Goal: Information Seeking & Learning: Check status

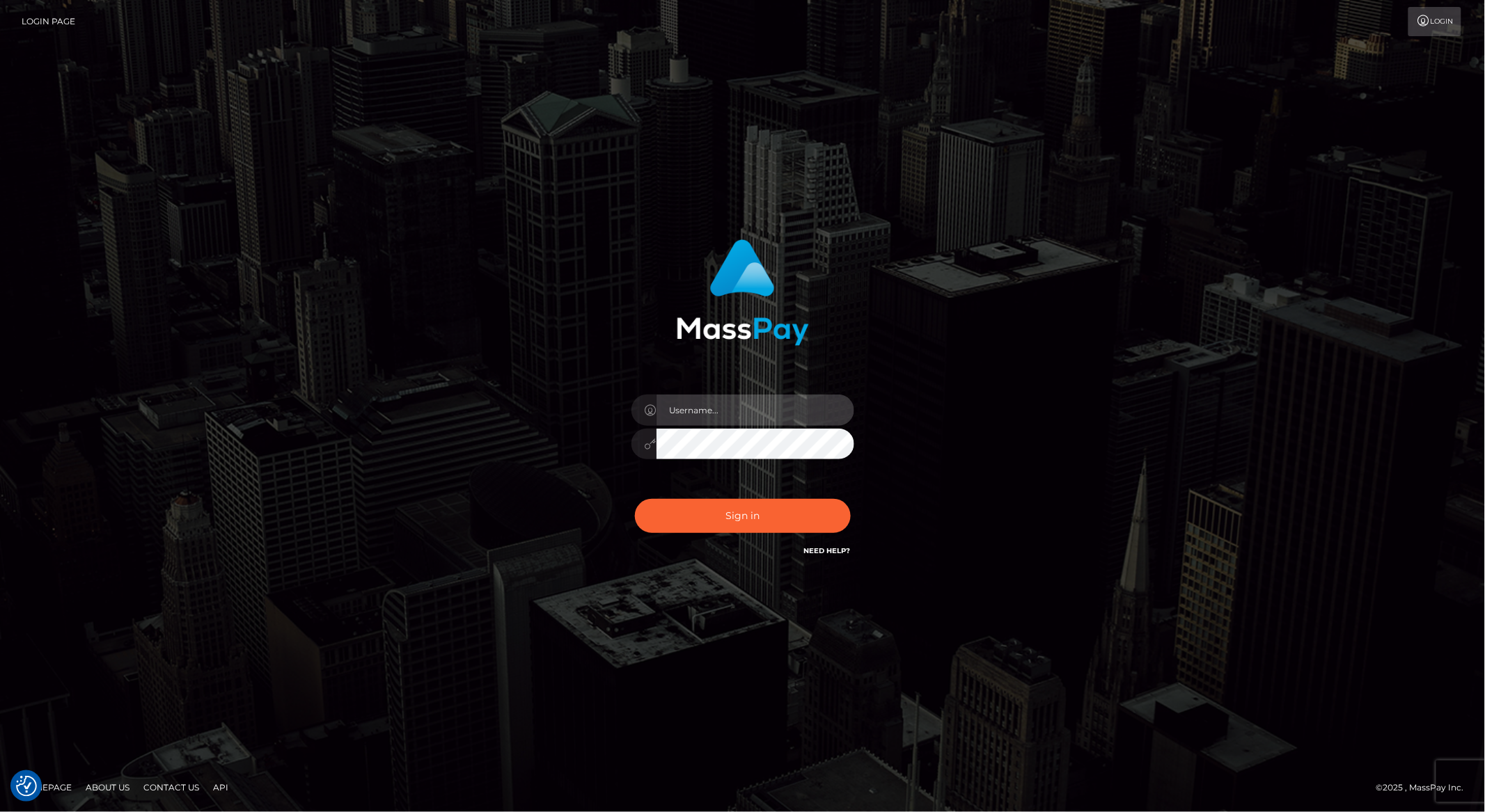
type input "brentg"
click at [697, 499] on button "Sign in" at bounding box center [742, 516] width 216 height 34
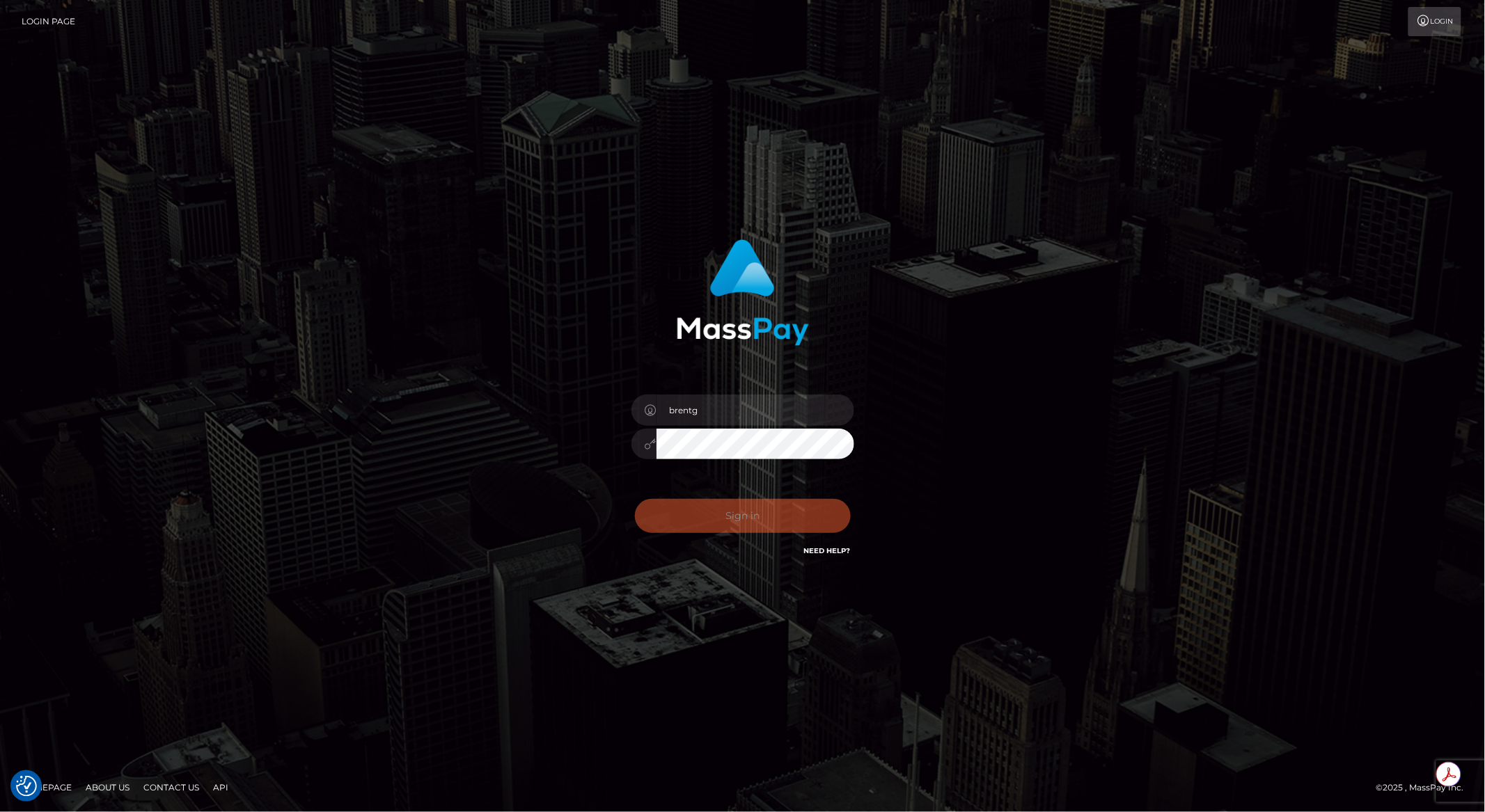
click at [698, 510] on div "Sign in Need Help?" at bounding box center [742, 521] width 243 height 62
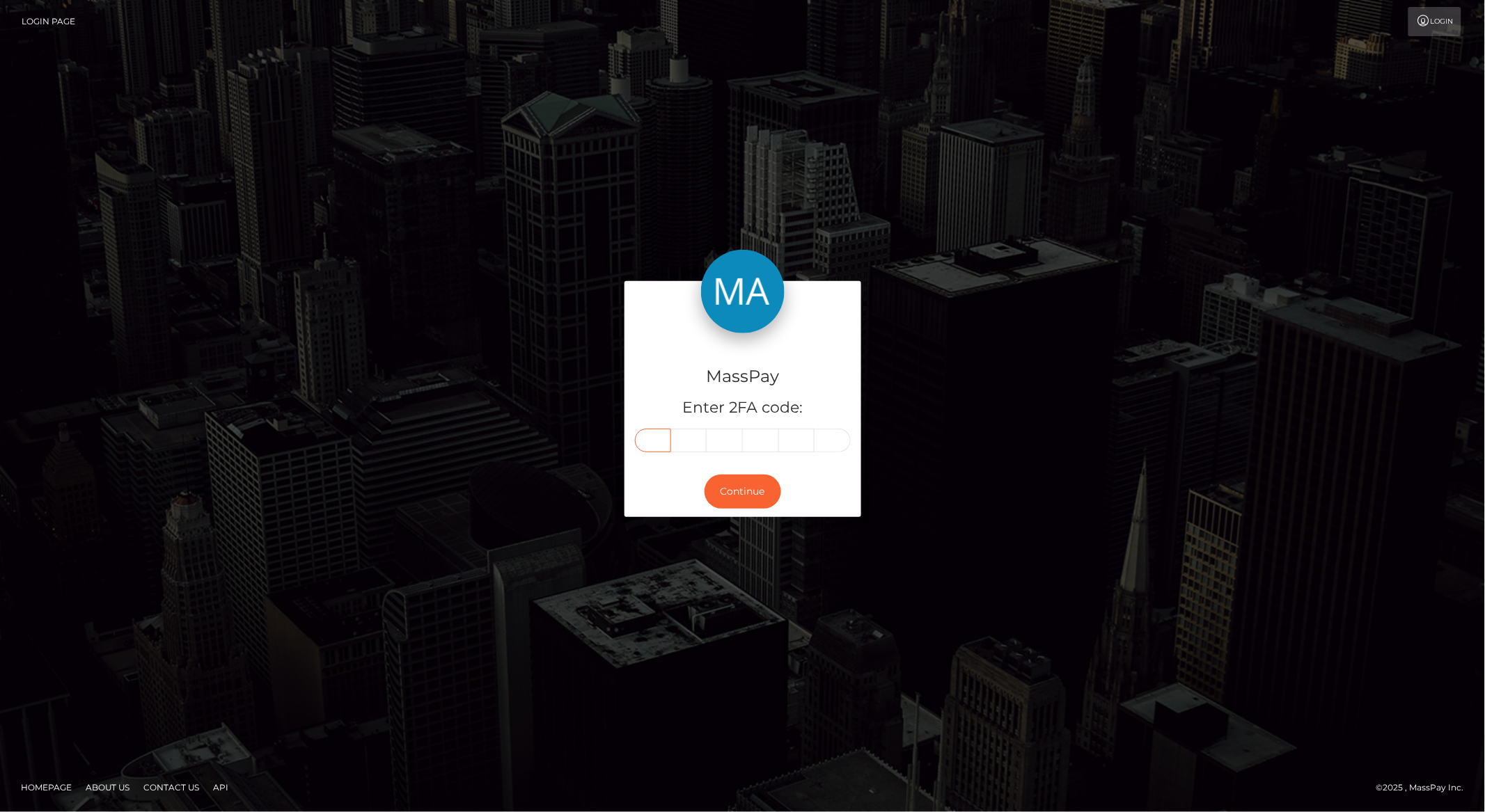
paste input "6"
type input "6"
type input "9"
type input "8"
type input "5"
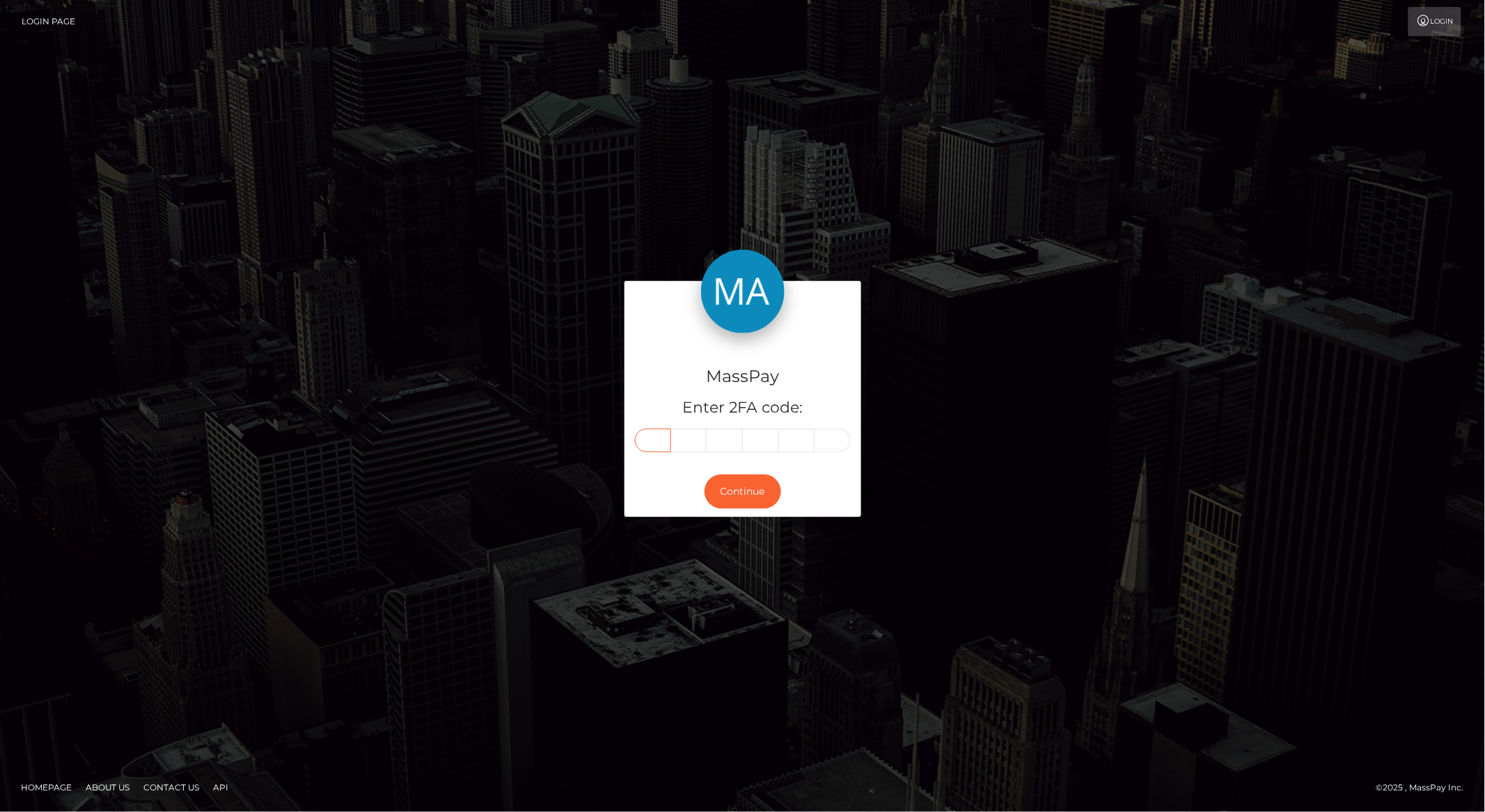
type input "3"
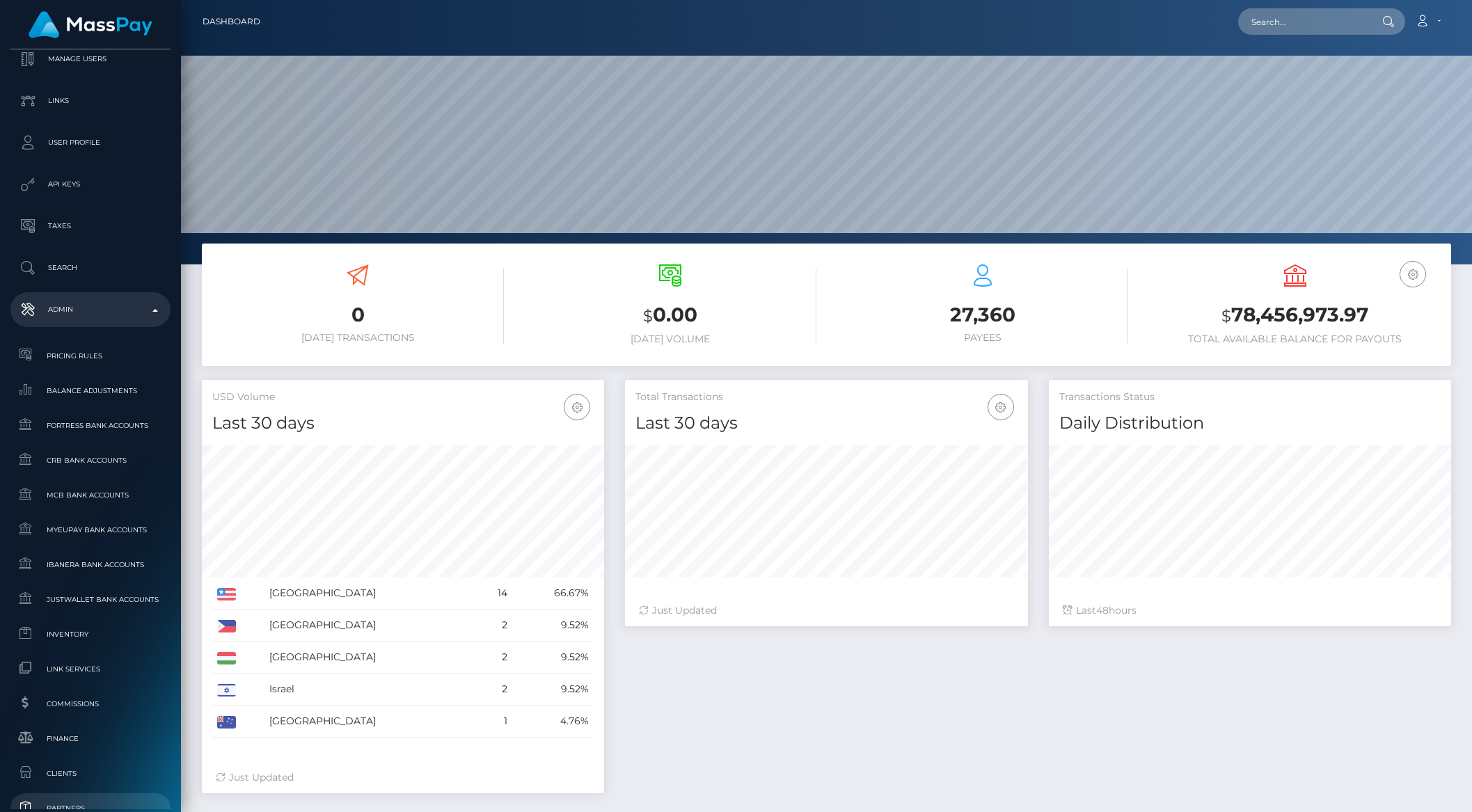
scroll to position [449, 0]
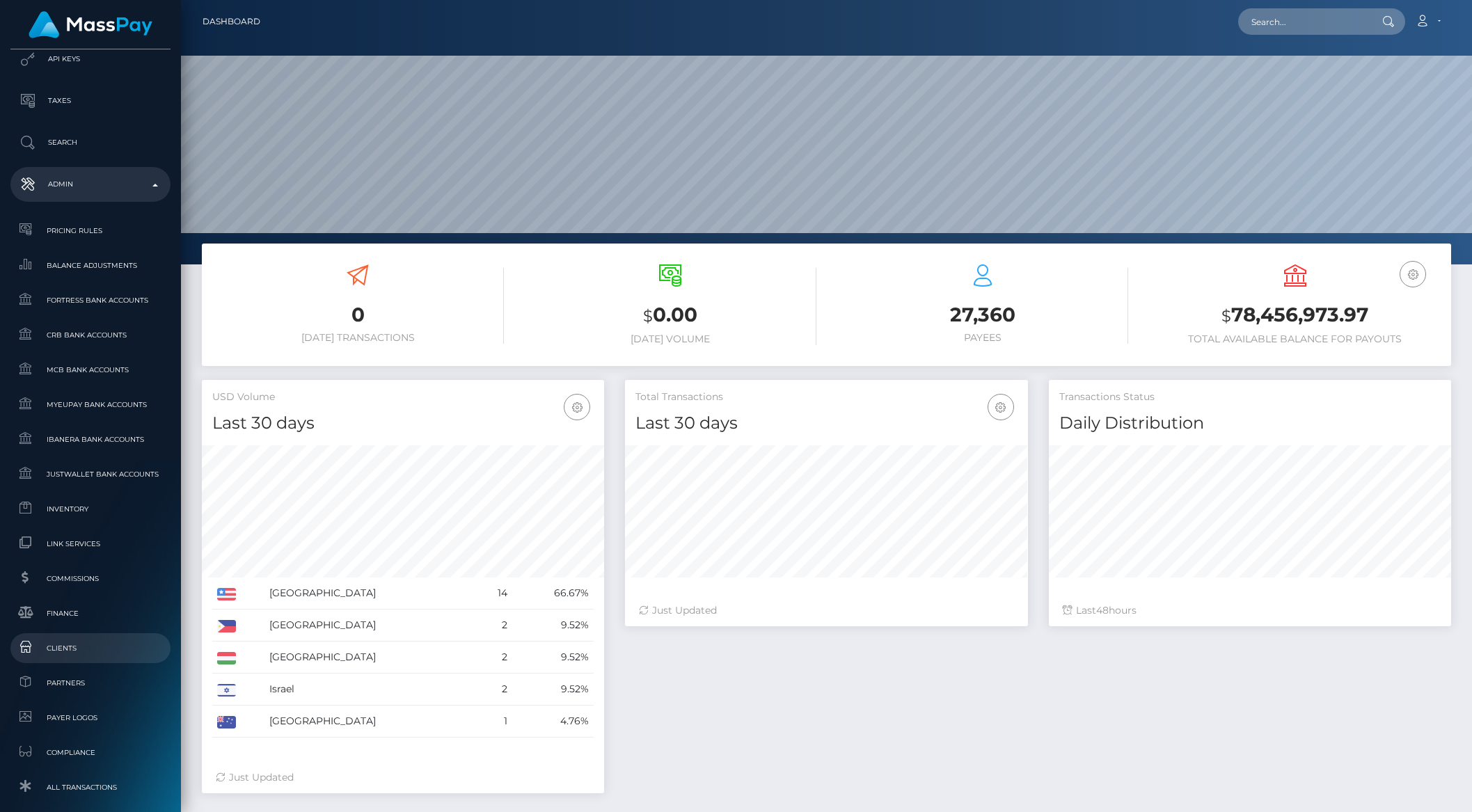
click at [80, 641] on span "Clients" at bounding box center [91, 648] width 149 height 16
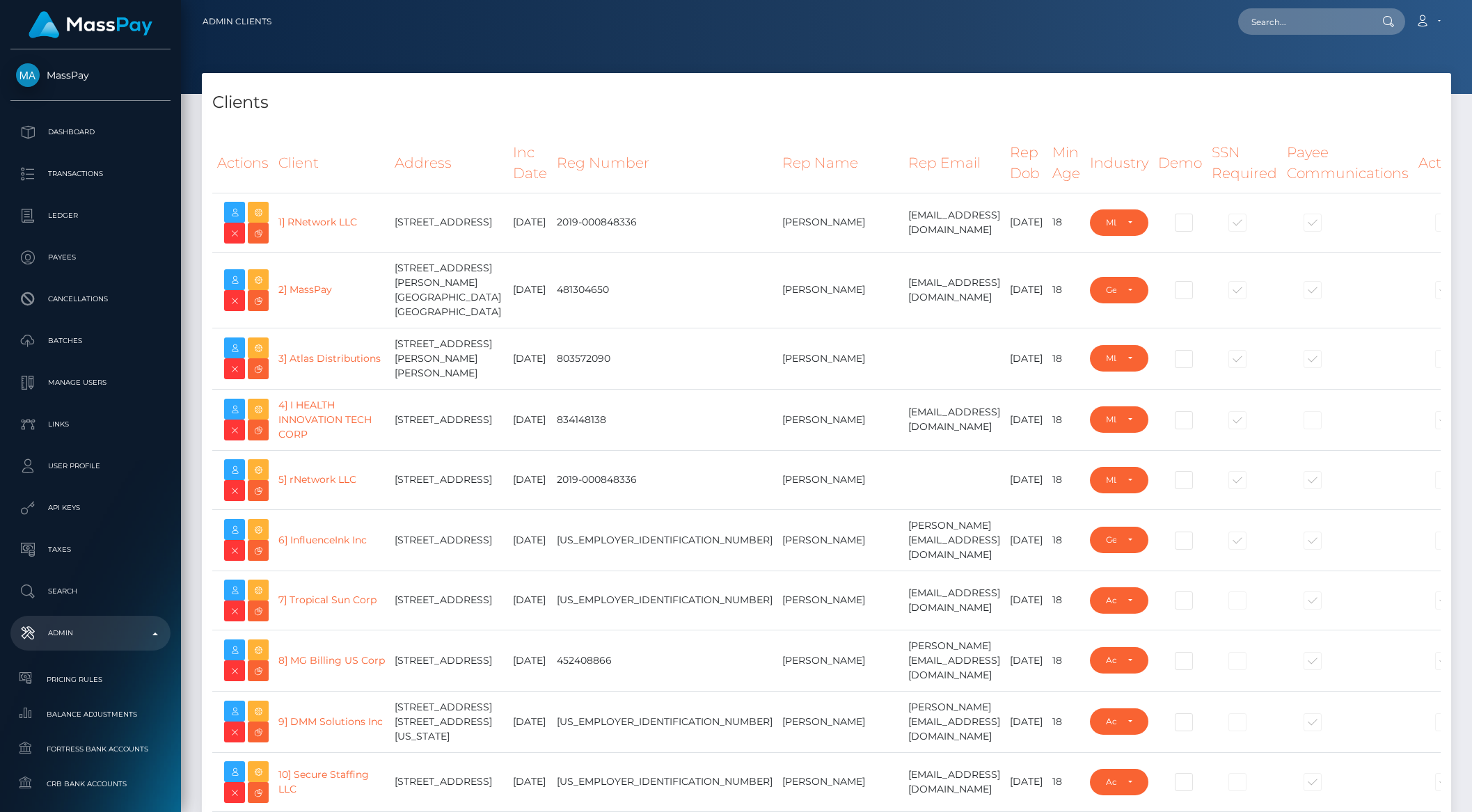
select select "223"
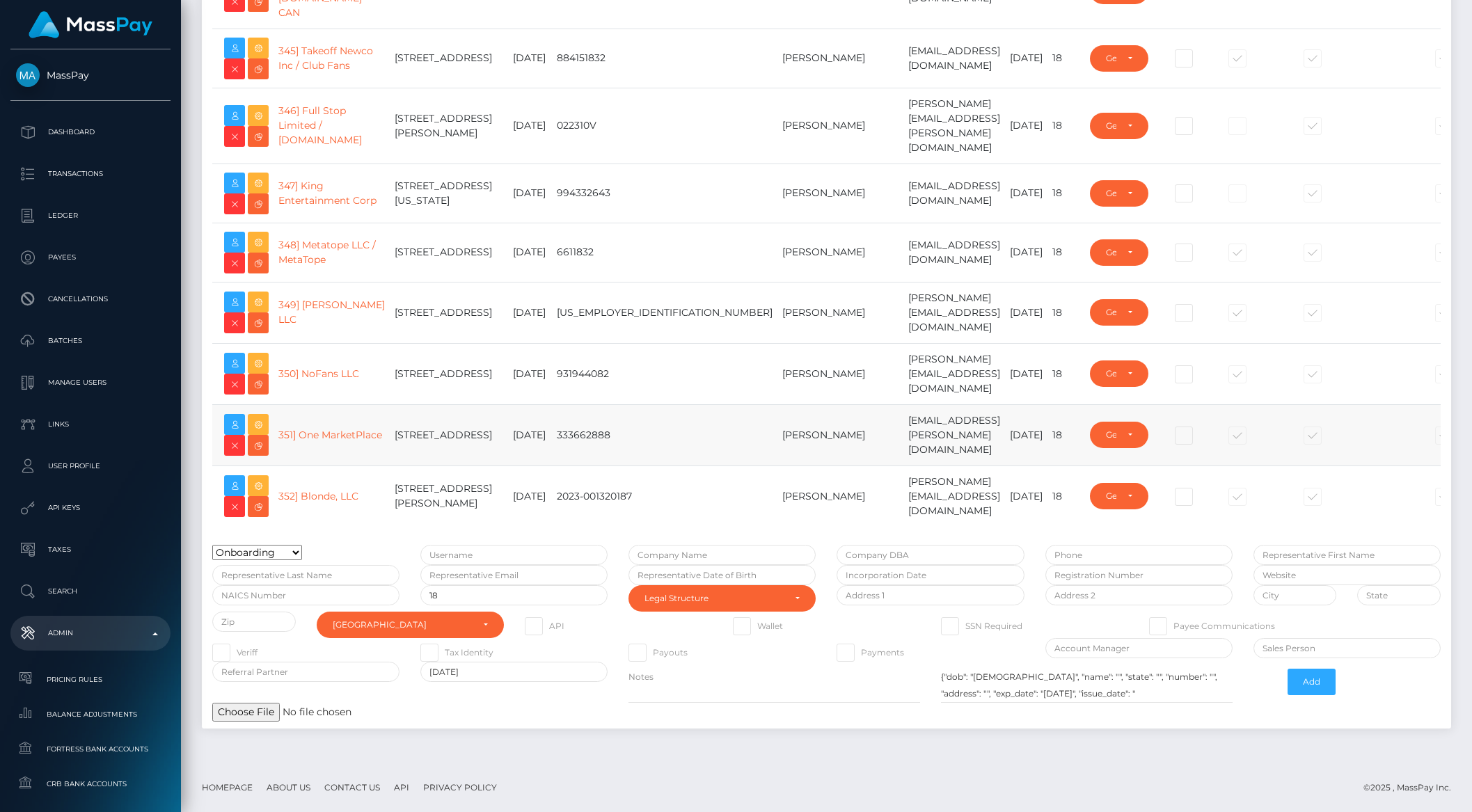
scroll to position [22771, 0]
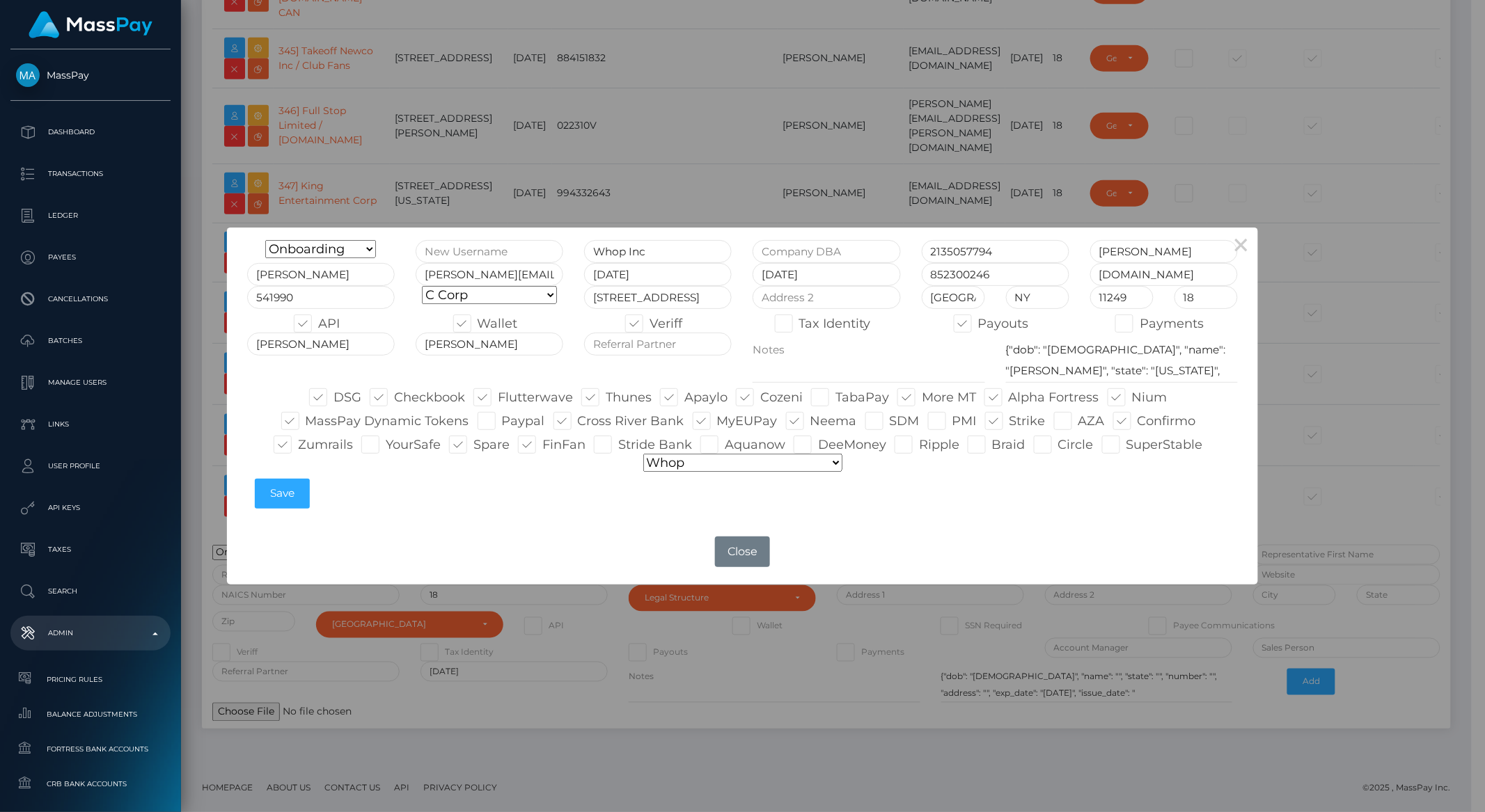
type input "brentg"
click at [919, 447] on span at bounding box center [919, 445] width 0 height 15
click at [919, 445] on input "Ripple" at bounding box center [923, 441] width 9 height 9
checkbox input "true"
click at [289, 496] on button "Save" at bounding box center [282, 493] width 55 height 30
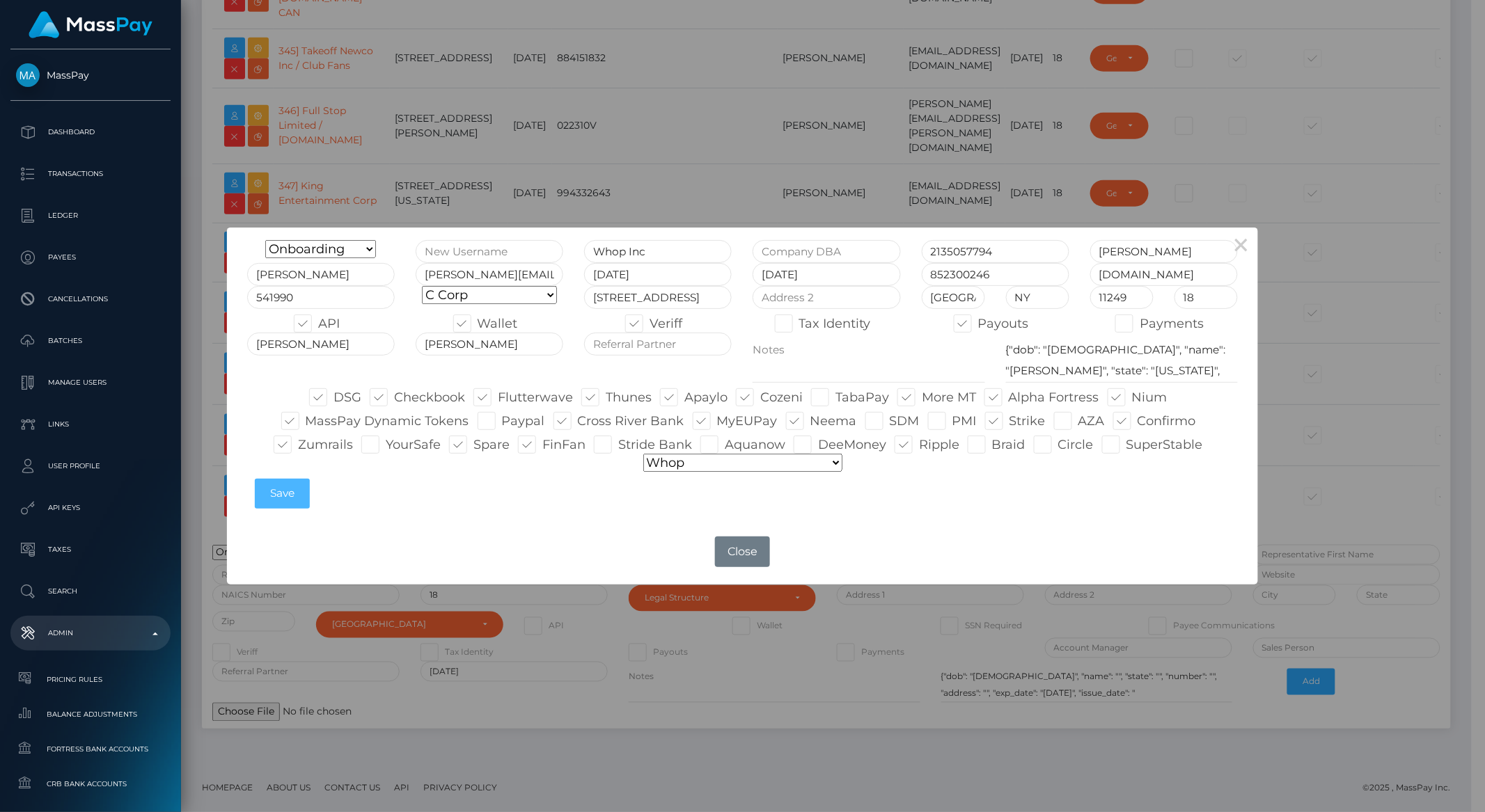
click at [289, 496] on button "Save" at bounding box center [282, 493] width 55 height 30
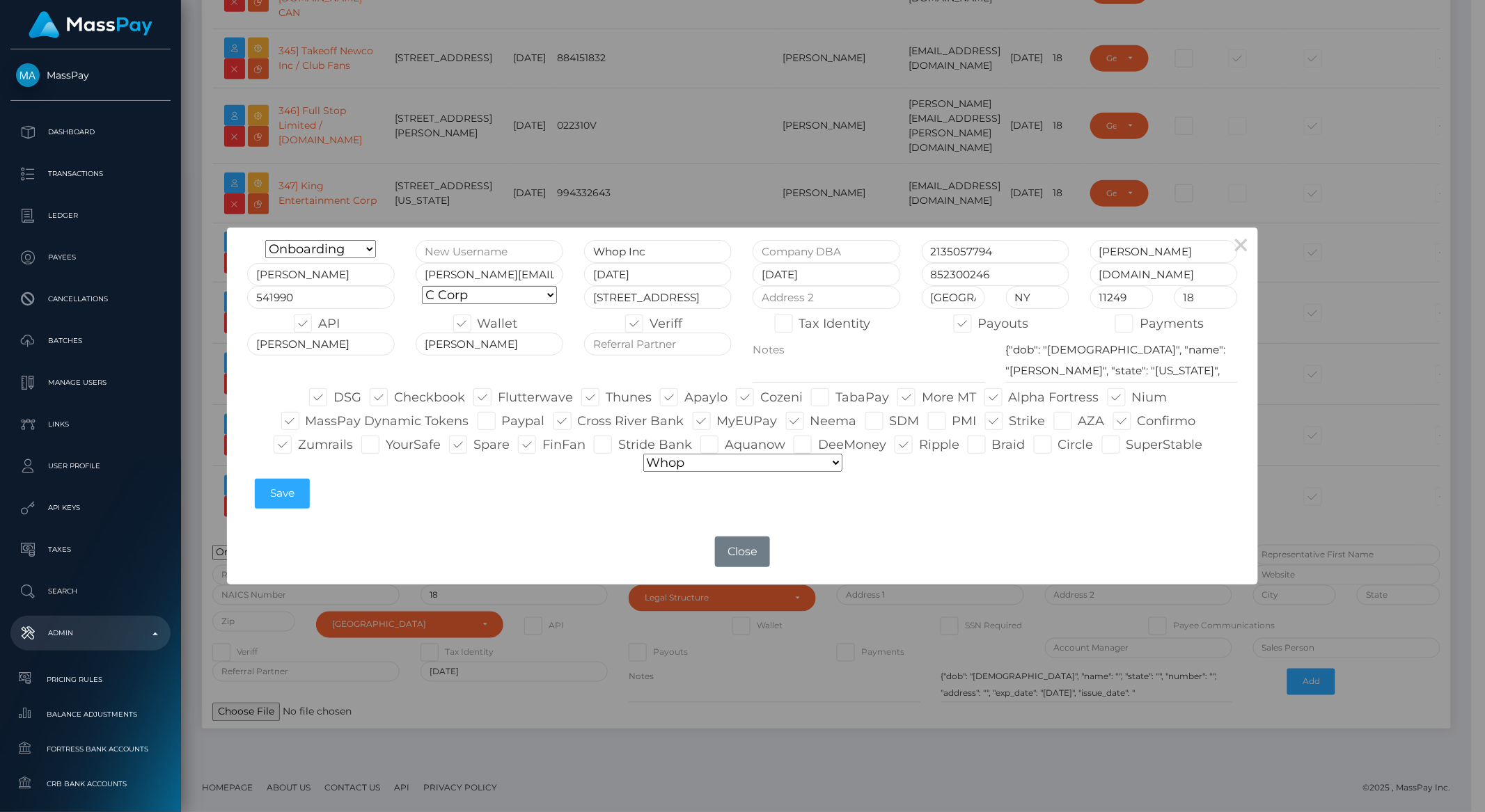
click at [852, 442] on label "DeeMoney" at bounding box center [840, 445] width 93 height 18
click at [827, 442] on input "DeeMoney" at bounding box center [823, 441] width 9 height 9
checkbox input "true"
click at [281, 500] on button "Save" at bounding box center [282, 493] width 55 height 30
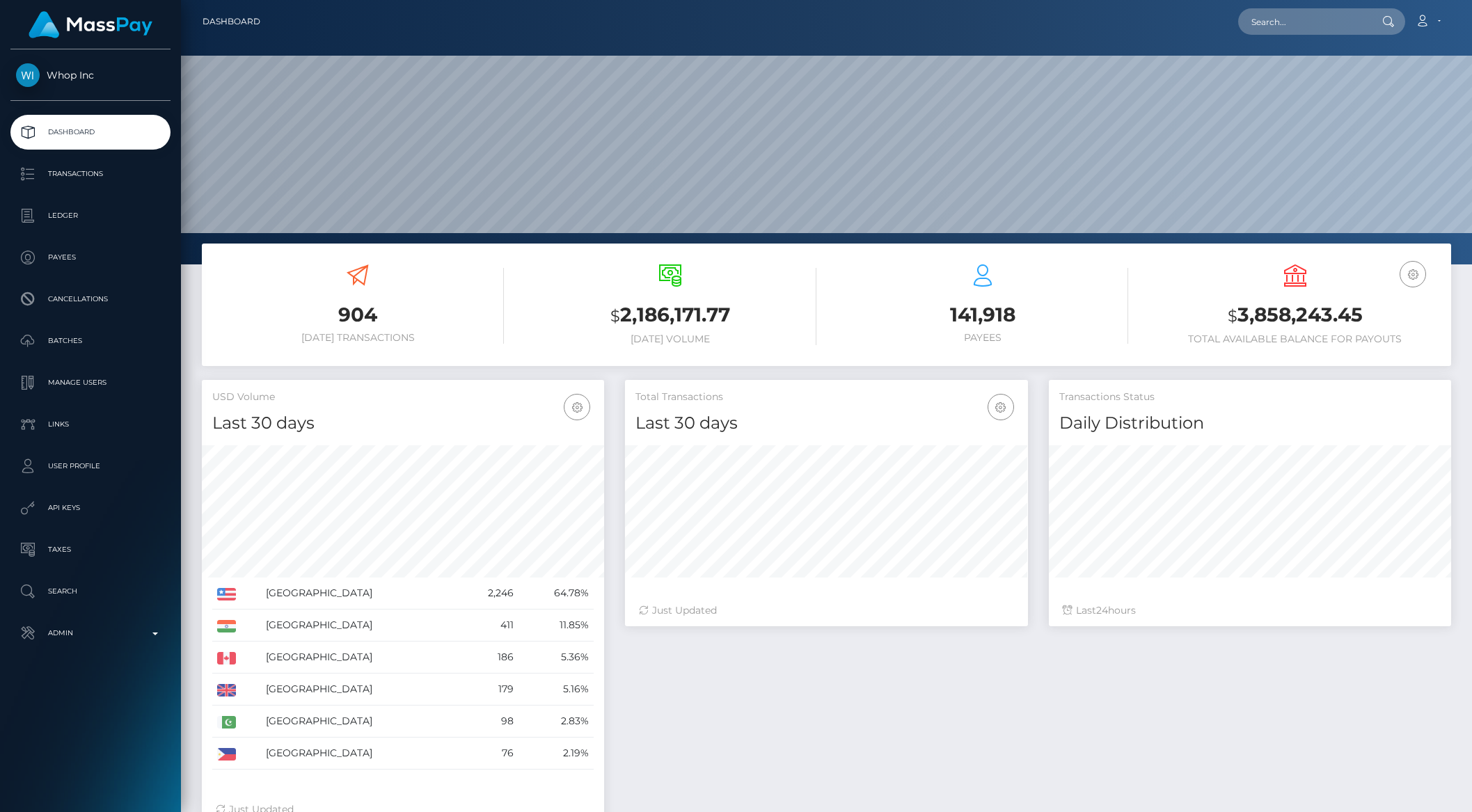
scroll to position [246, 401]
click at [1324, 40] on nav "Dashboard Loading... Loading... Account Edit Profile" at bounding box center [827, 21] width 1291 height 43
click at [1293, 29] on input "text" at bounding box center [1304, 21] width 131 height 26
paste input "pout_xVTNfIt9WnQ48"
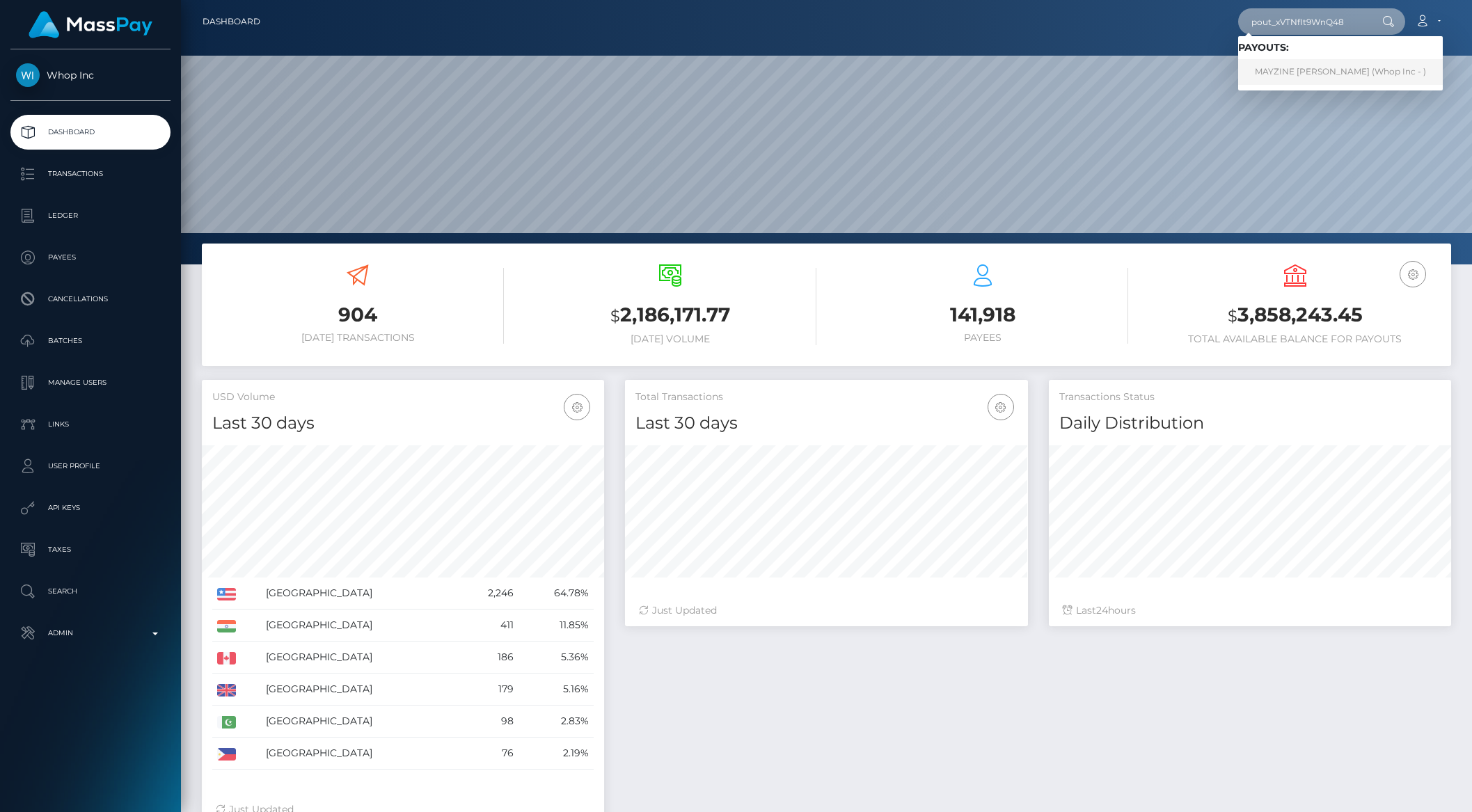
type input "pout_xVTNfIt9WnQ48"
click at [1277, 70] on link "MAYZINE ALETHEA AYALA (Whop Inc - )" at bounding box center [1341, 72] width 205 height 26
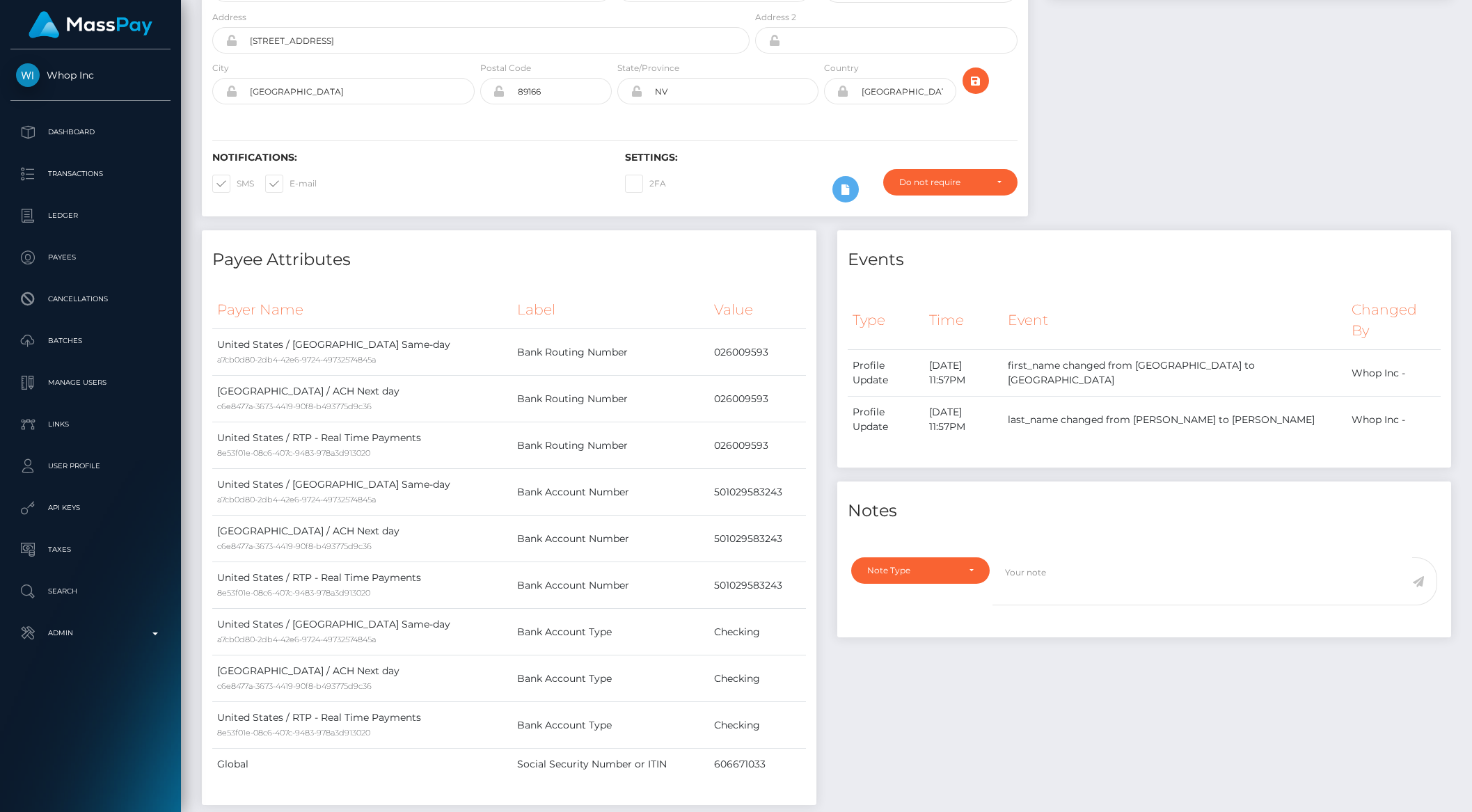
scroll to position [333, 0]
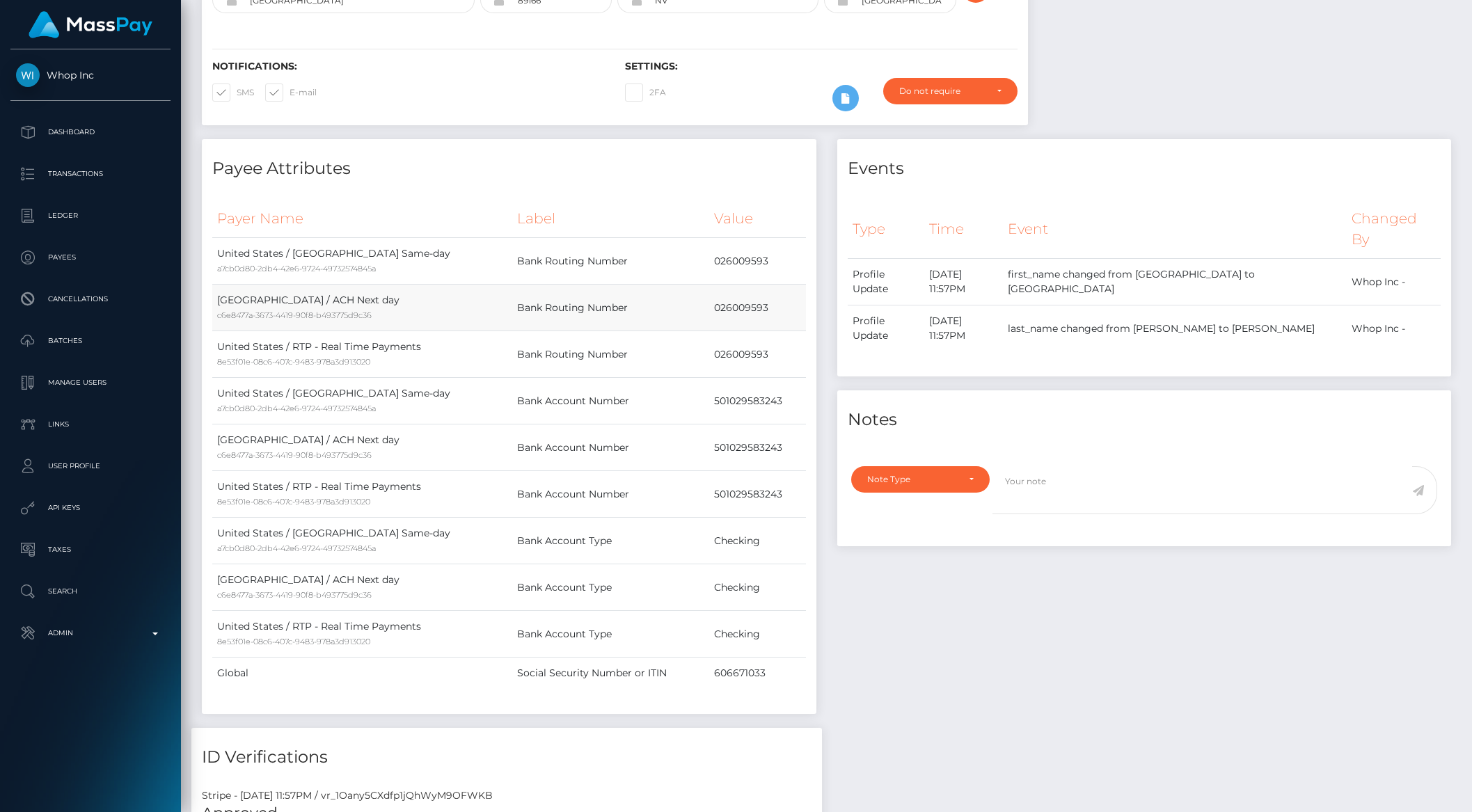
click at [749, 311] on td "026009593" at bounding box center [757, 308] width 96 height 47
copy td "026009593"
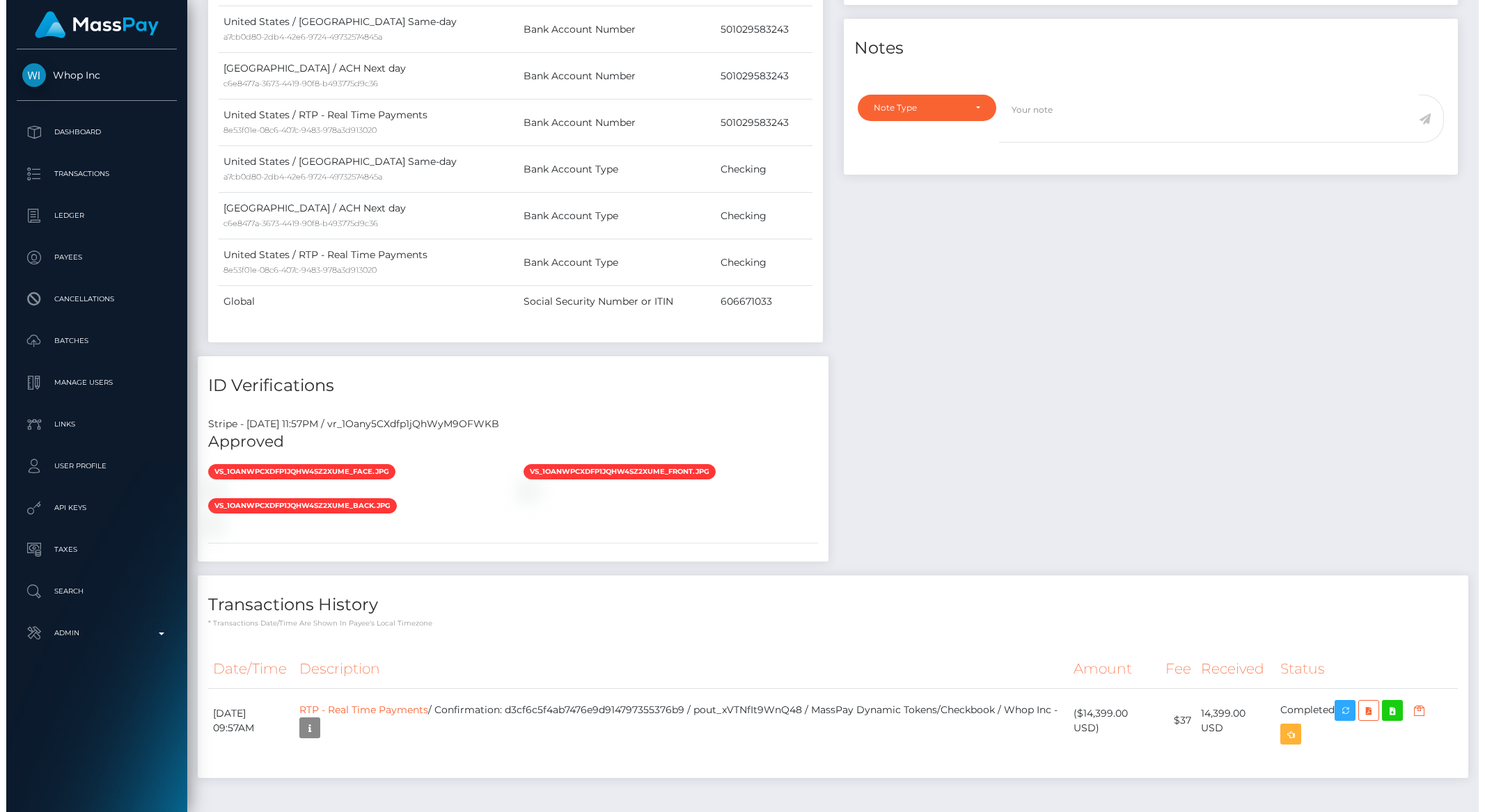
scroll to position [757, 0]
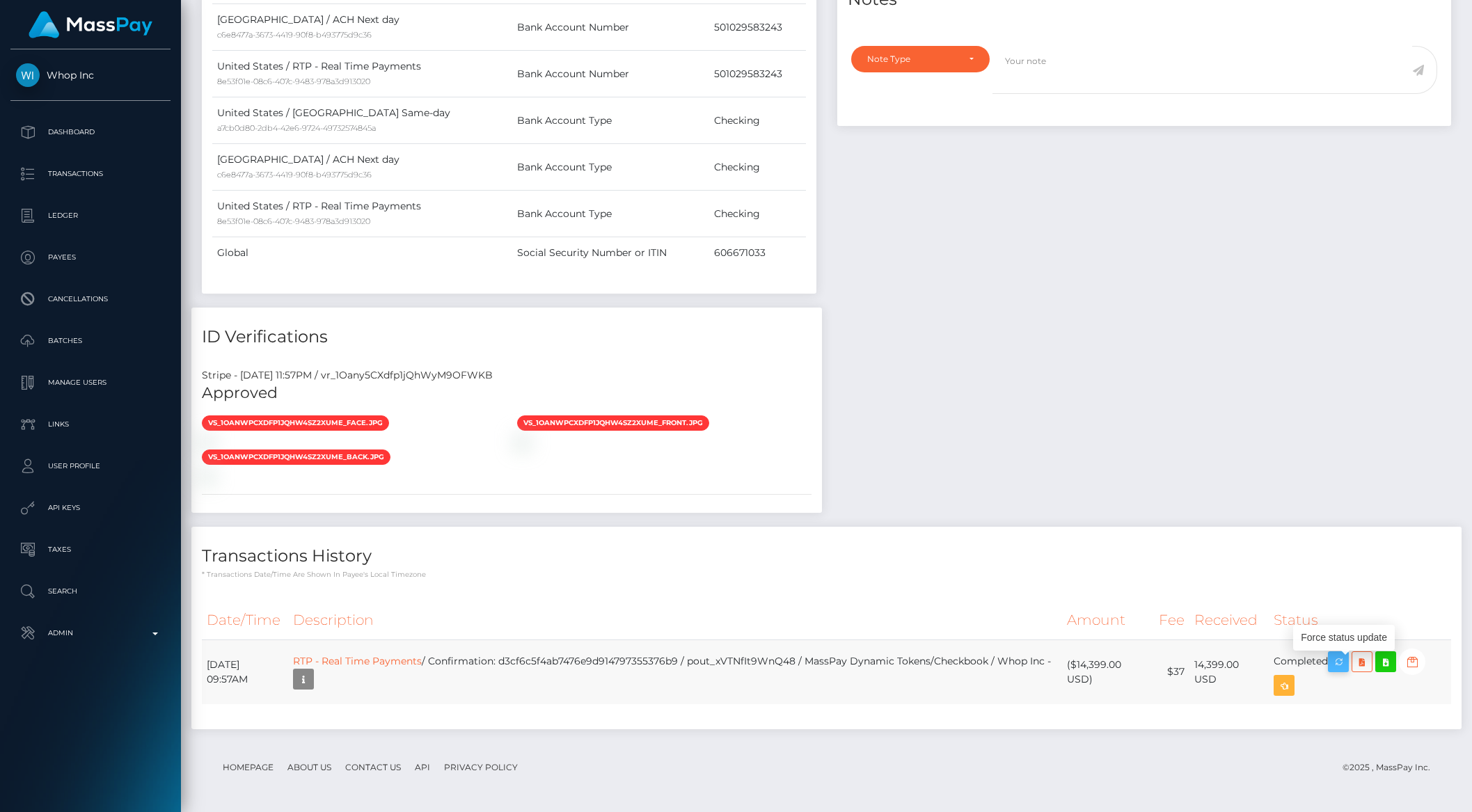
click at [1342, 662] on icon "button" at bounding box center [1338, 662] width 17 height 18
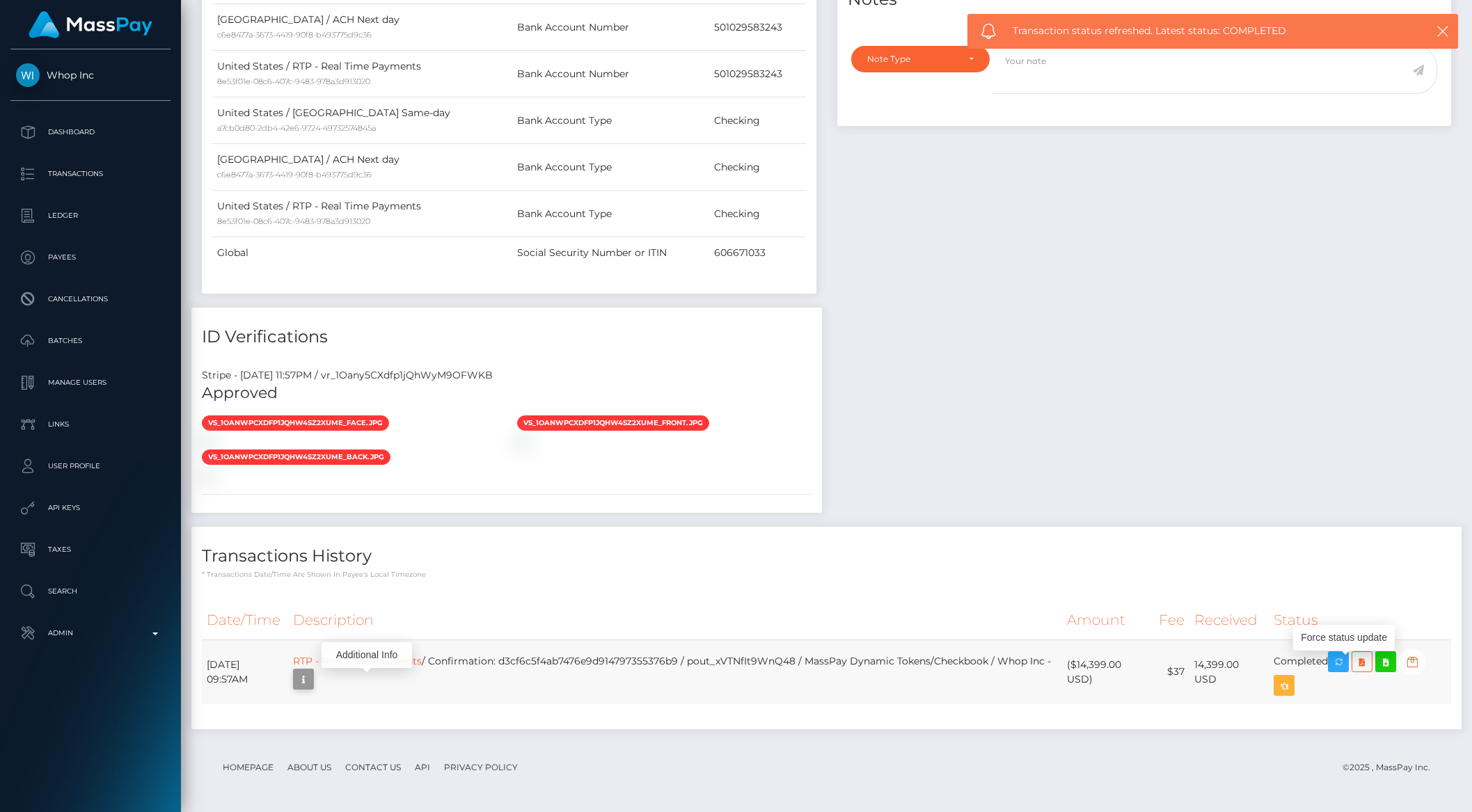
click at [312, 675] on icon "button" at bounding box center [304, 679] width 17 height 18
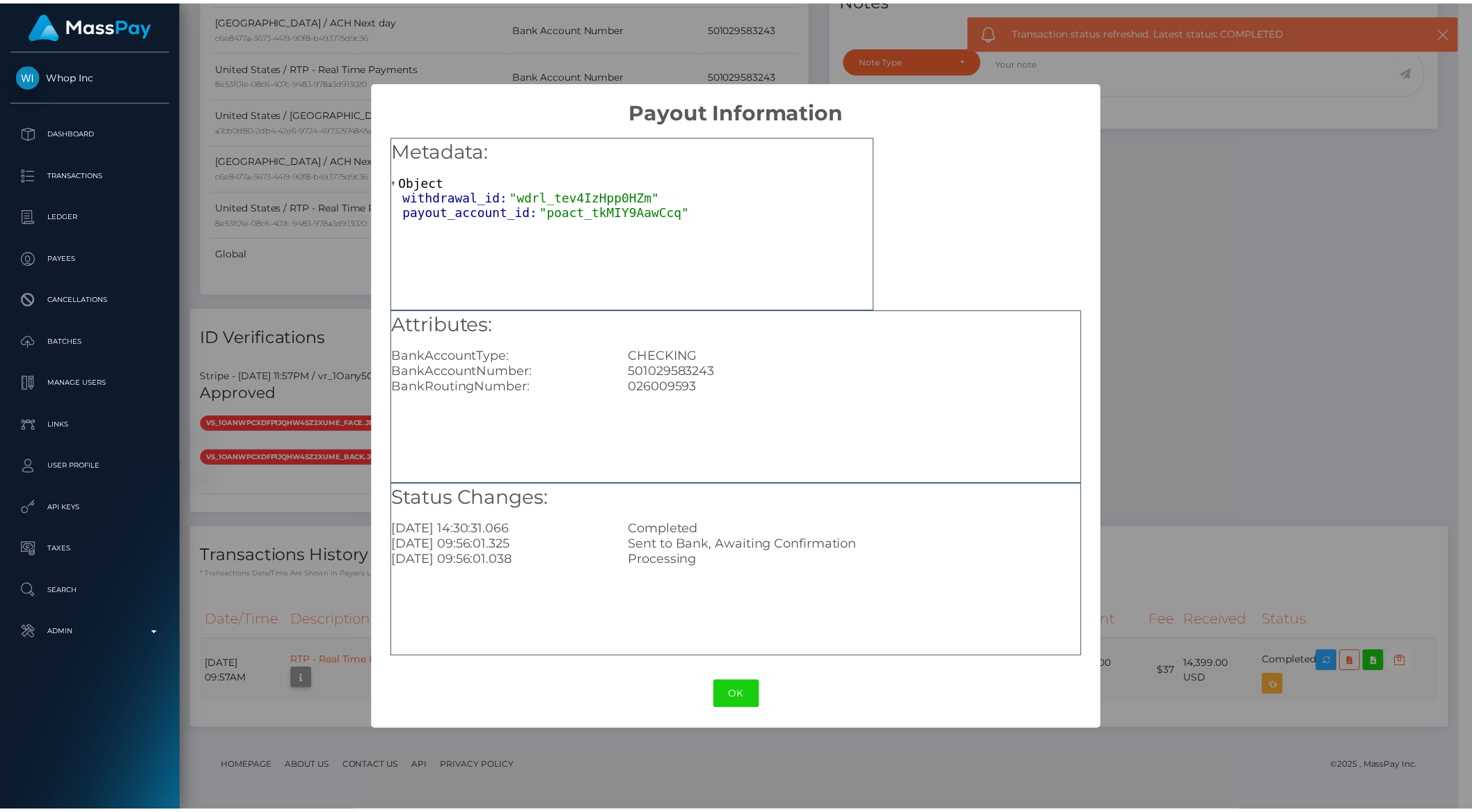
scroll to position [695945, 695691]
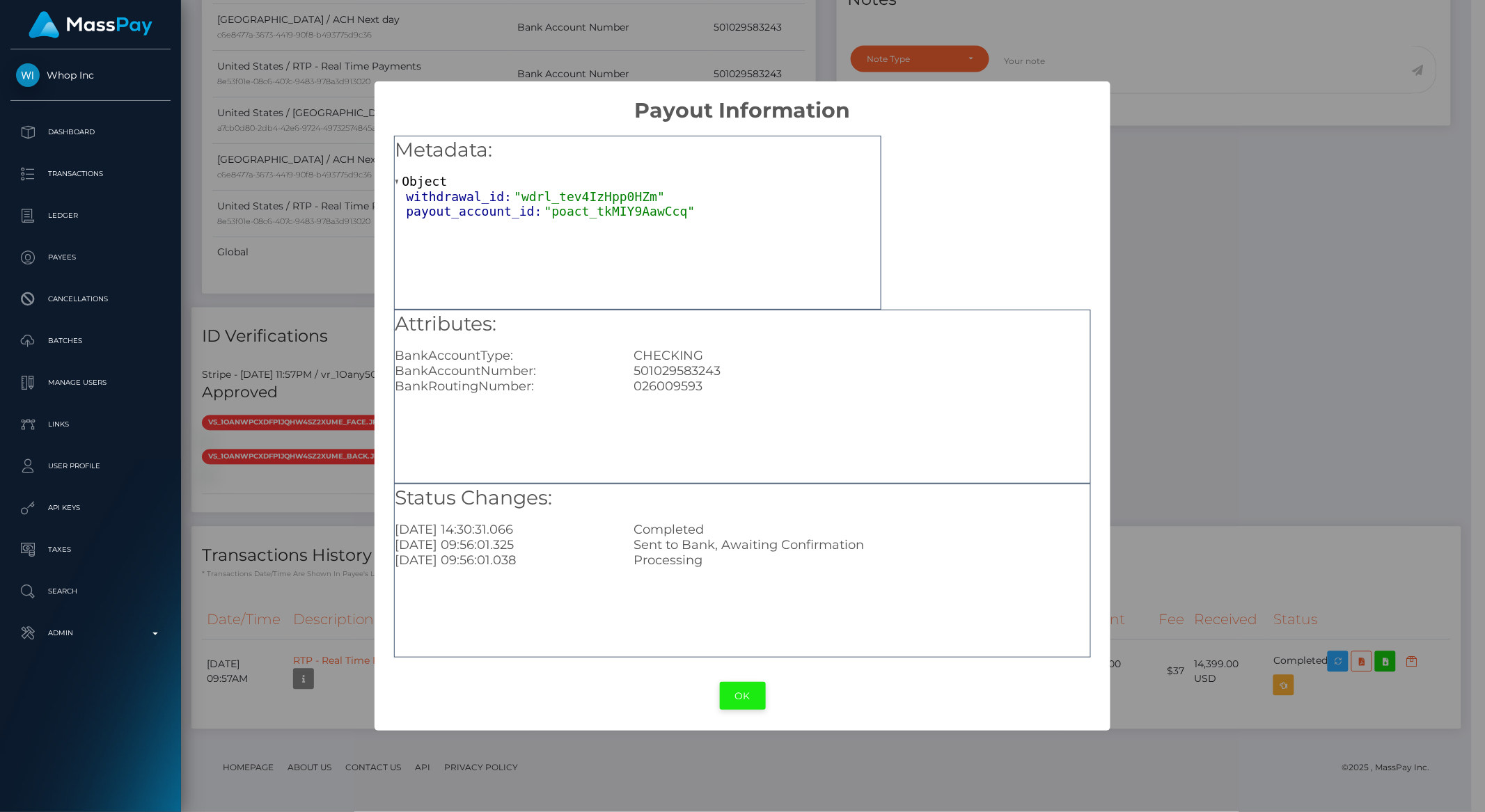
click at [731, 692] on button "OK" at bounding box center [743, 696] width 46 height 28
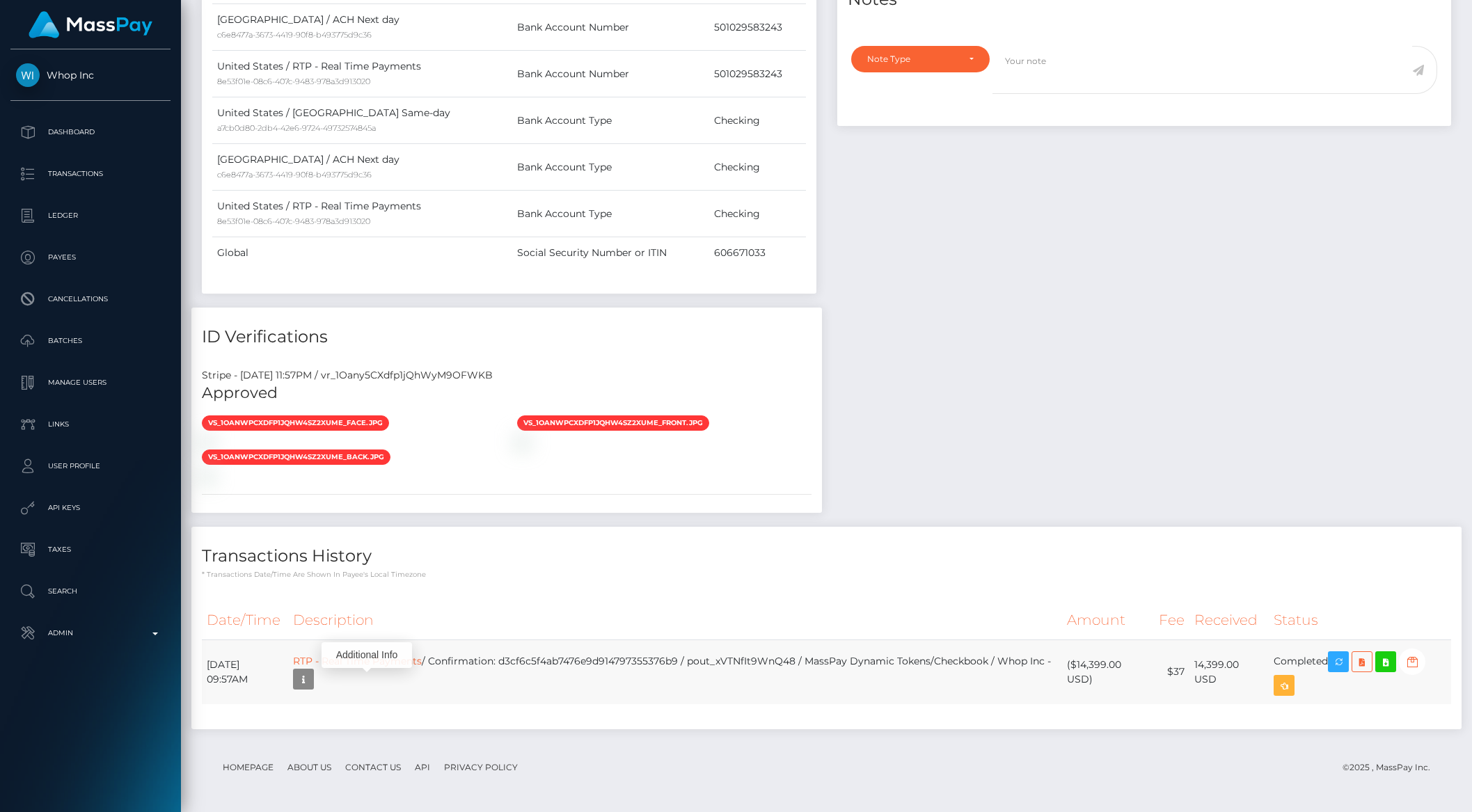
click at [569, 662] on td "RTP - Real Time Payments / Confirmation: d3cf6c5f4ab7476e9d914797355376b9 / pou…" at bounding box center [675, 672] width 774 height 64
copy td "d3cf6c5f4ab7476e9d914797355376b9"
